Goal: Navigation & Orientation: Find specific page/section

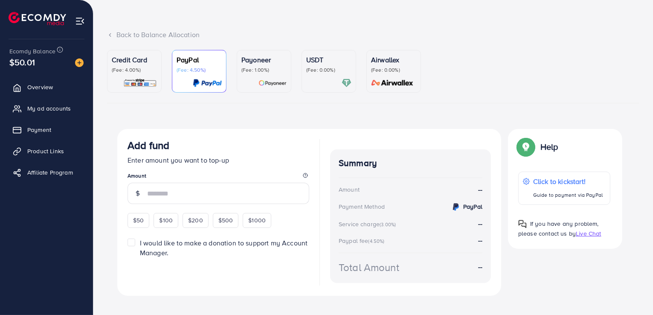
scroll to position [44, 0]
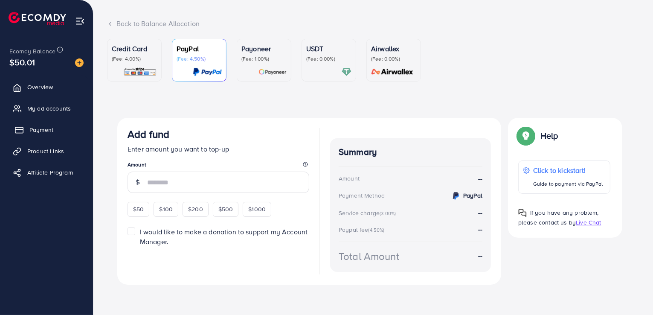
click at [46, 130] on span "Payment" at bounding box center [41, 129] width 24 height 9
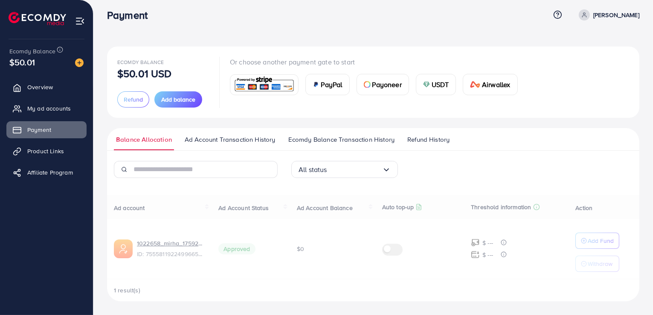
scroll to position [6, 0]
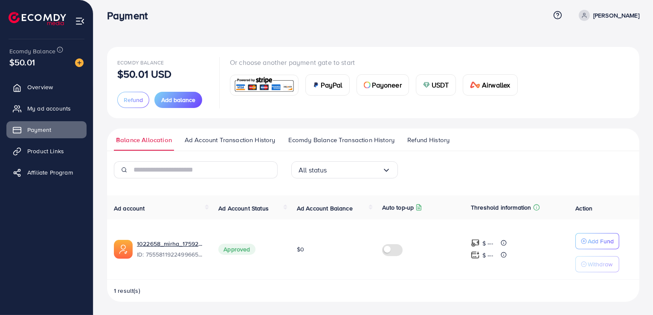
click at [414, 137] on span "Refund History" at bounding box center [428, 139] width 42 height 9
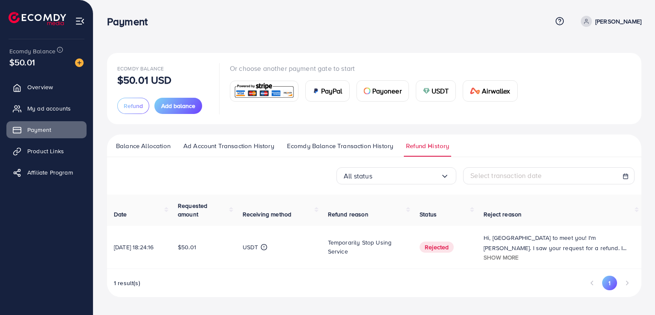
click at [385, 144] on span "Ecomdy Balance Transaction History" at bounding box center [340, 145] width 106 height 9
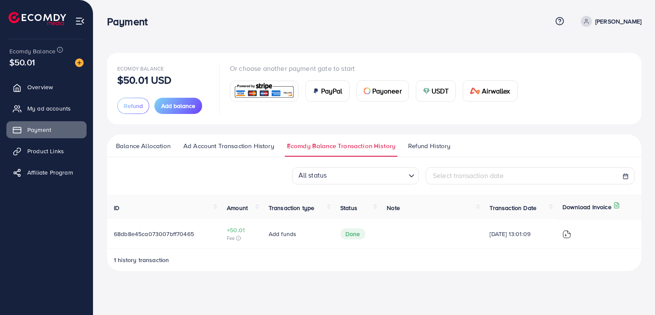
click at [411, 144] on span "Refund History" at bounding box center [429, 145] width 42 height 9
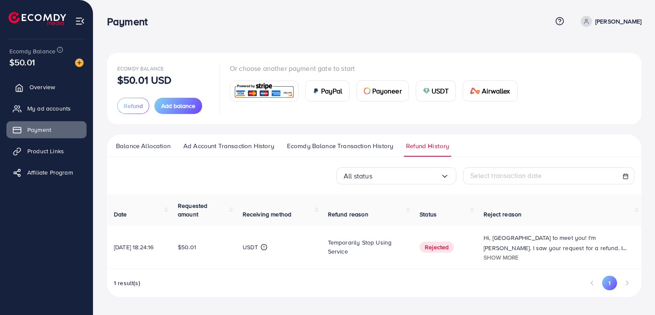
click at [63, 89] on link "Overview" at bounding box center [46, 86] width 80 height 17
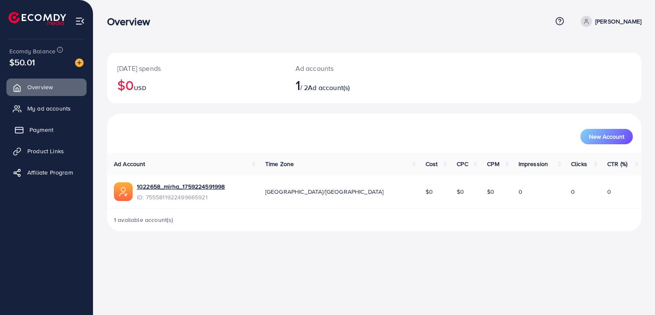
click at [55, 128] on link "Payment" at bounding box center [46, 129] width 80 height 17
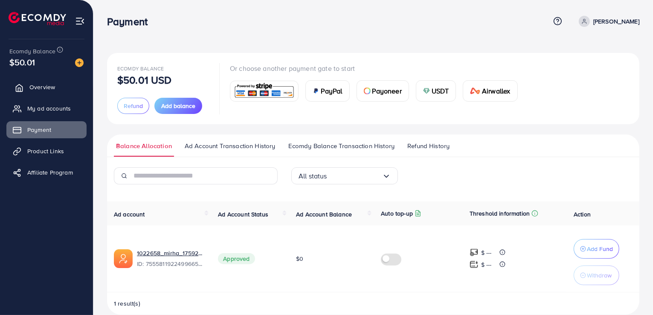
click at [50, 89] on span "Overview" at bounding box center [42, 87] width 26 height 9
